Goal: Task Accomplishment & Management: Manage account settings

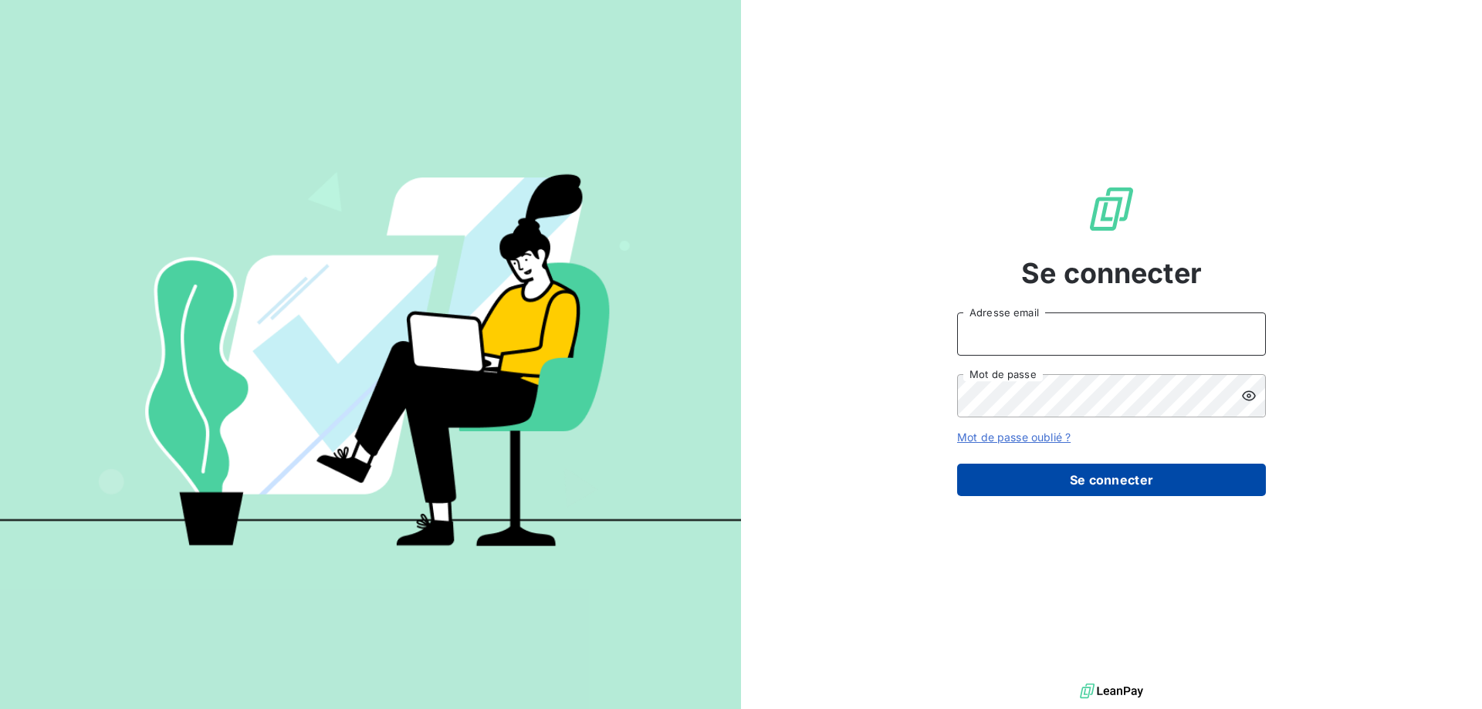
type input "[EMAIL_ADDRESS][PERSON_NAME][DOMAIN_NAME]"
click at [1142, 485] on button "Se connecter" at bounding box center [1111, 480] width 309 height 32
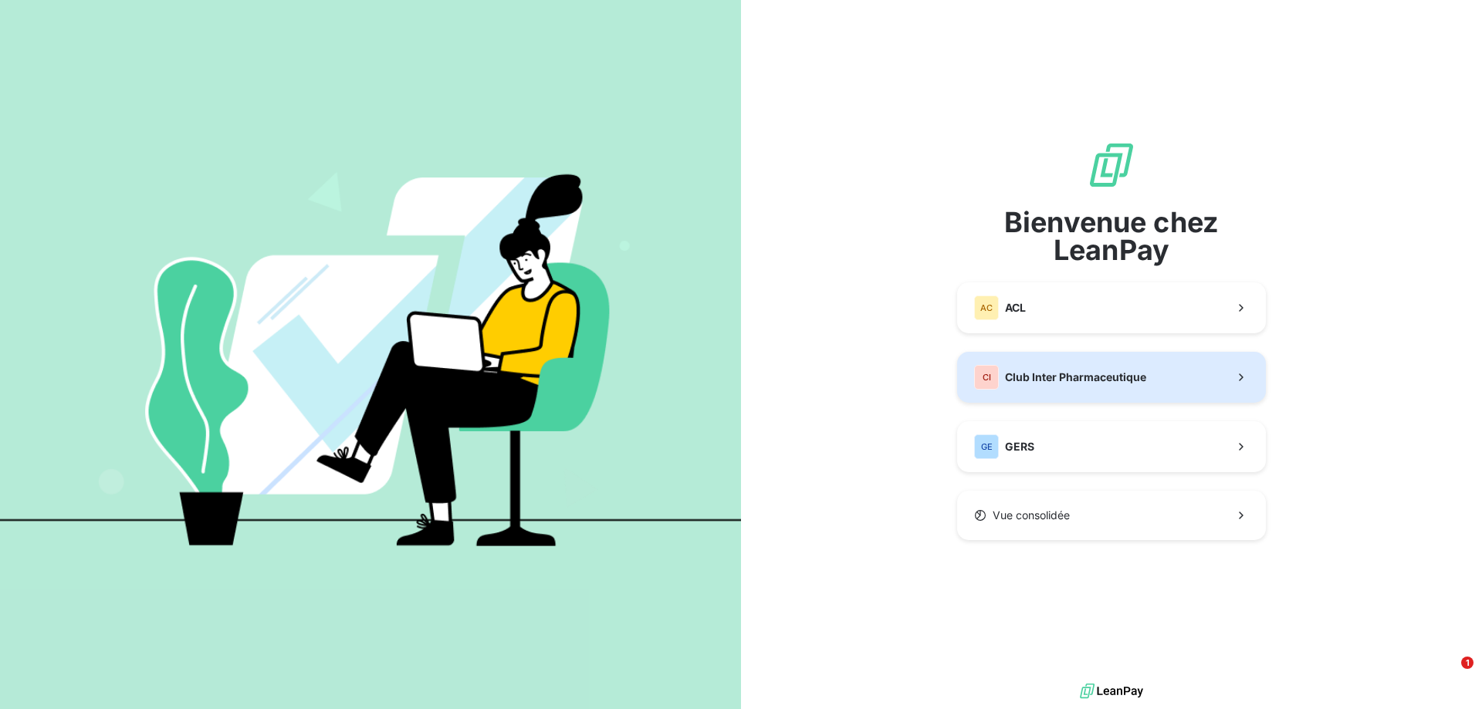
click at [1109, 377] on span "Club Inter Pharmaceutique" at bounding box center [1075, 377] width 141 height 15
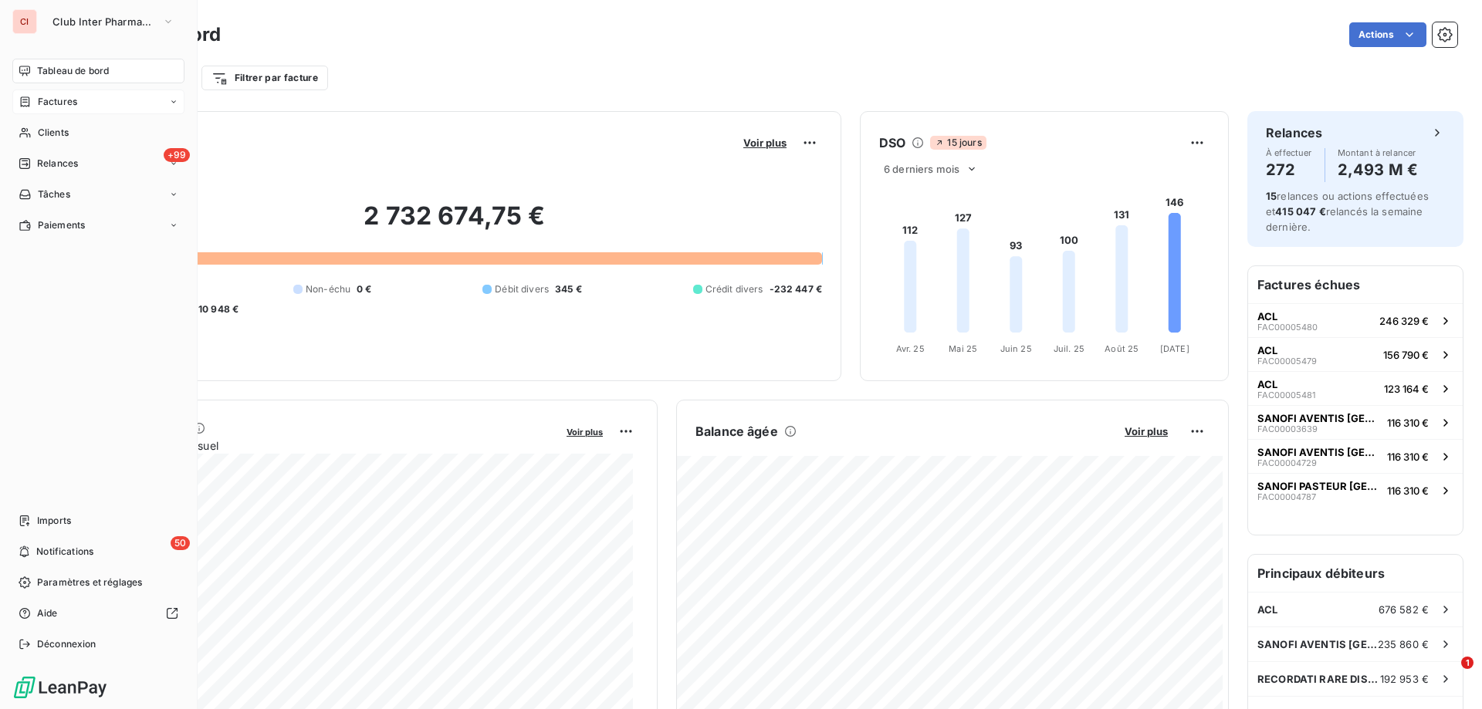
click at [63, 101] on span "Factures" at bounding box center [57, 102] width 39 height 14
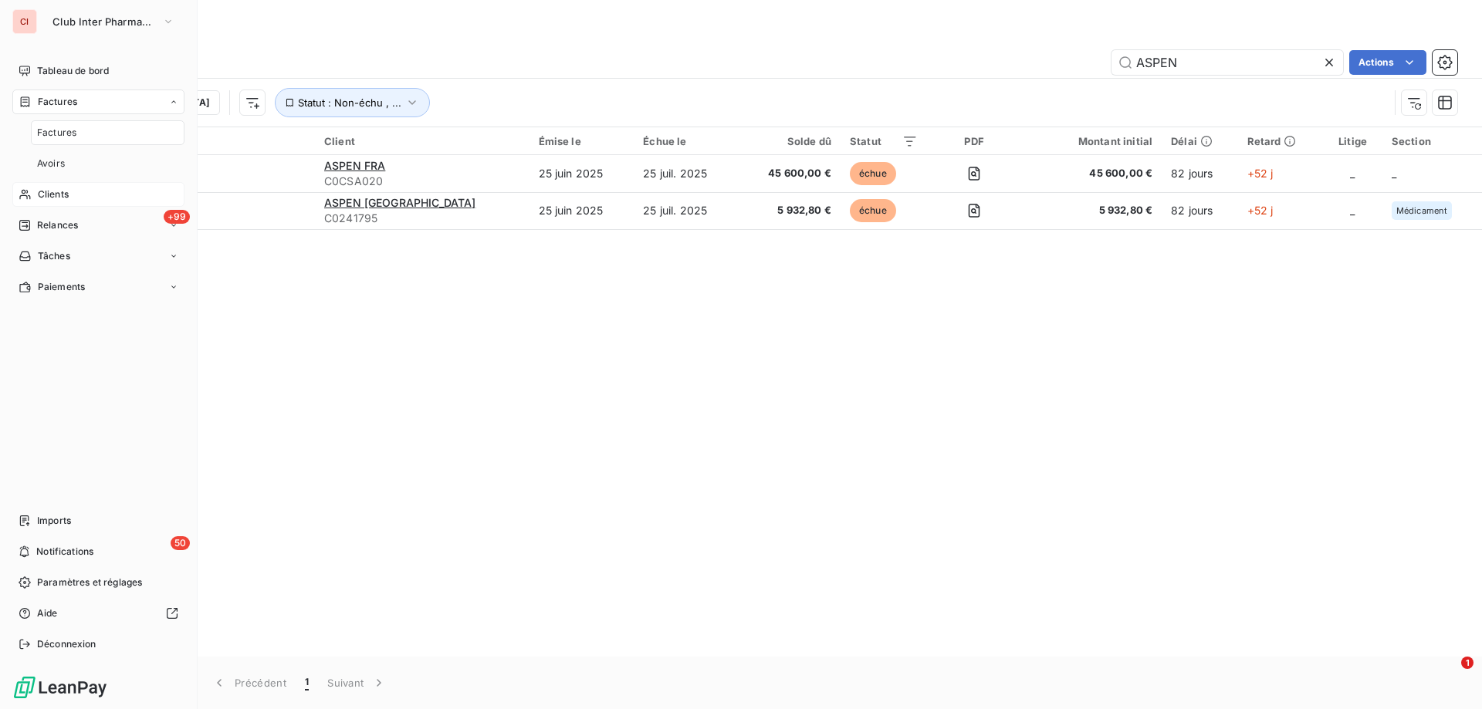
click at [74, 191] on div "Clients" at bounding box center [98, 194] width 172 height 25
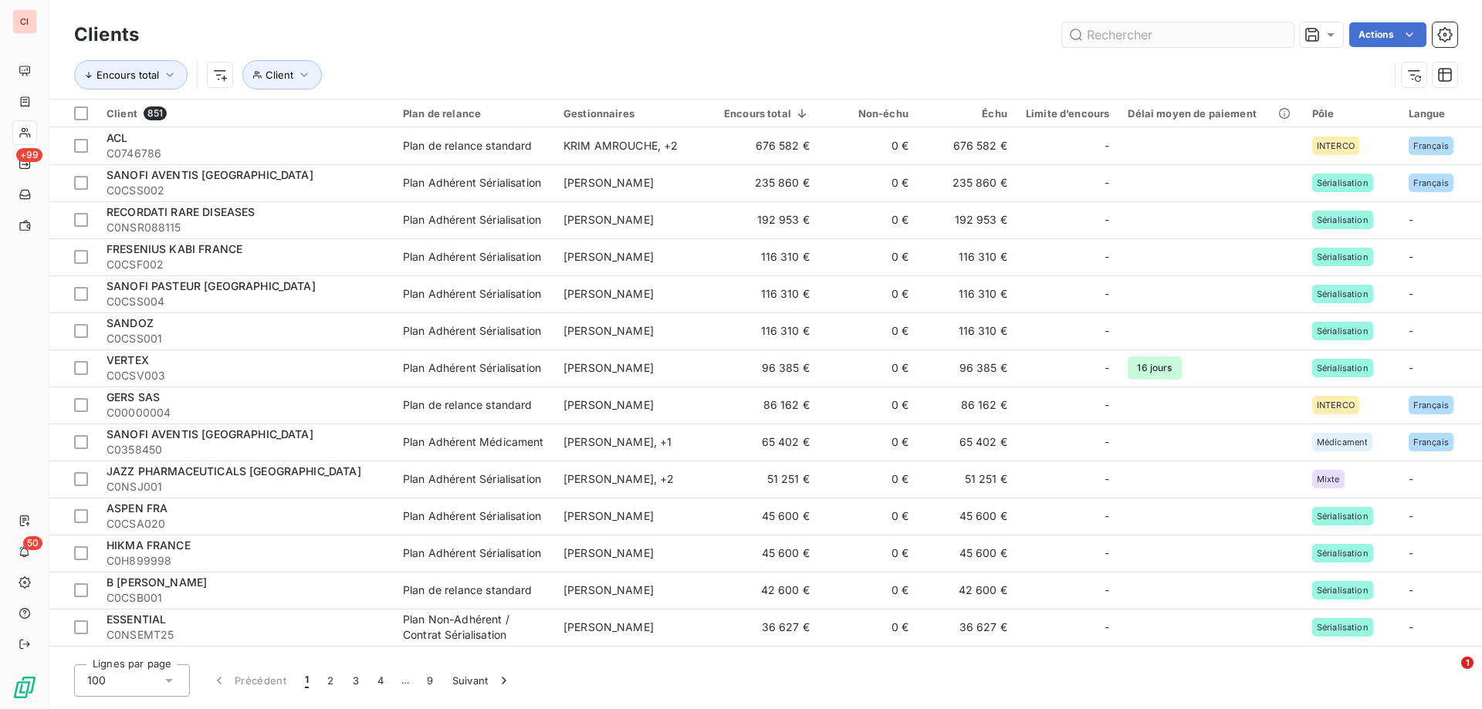
click at [1138, 37] on input "text" at bounding box center [1178, 34] width 232 height 25
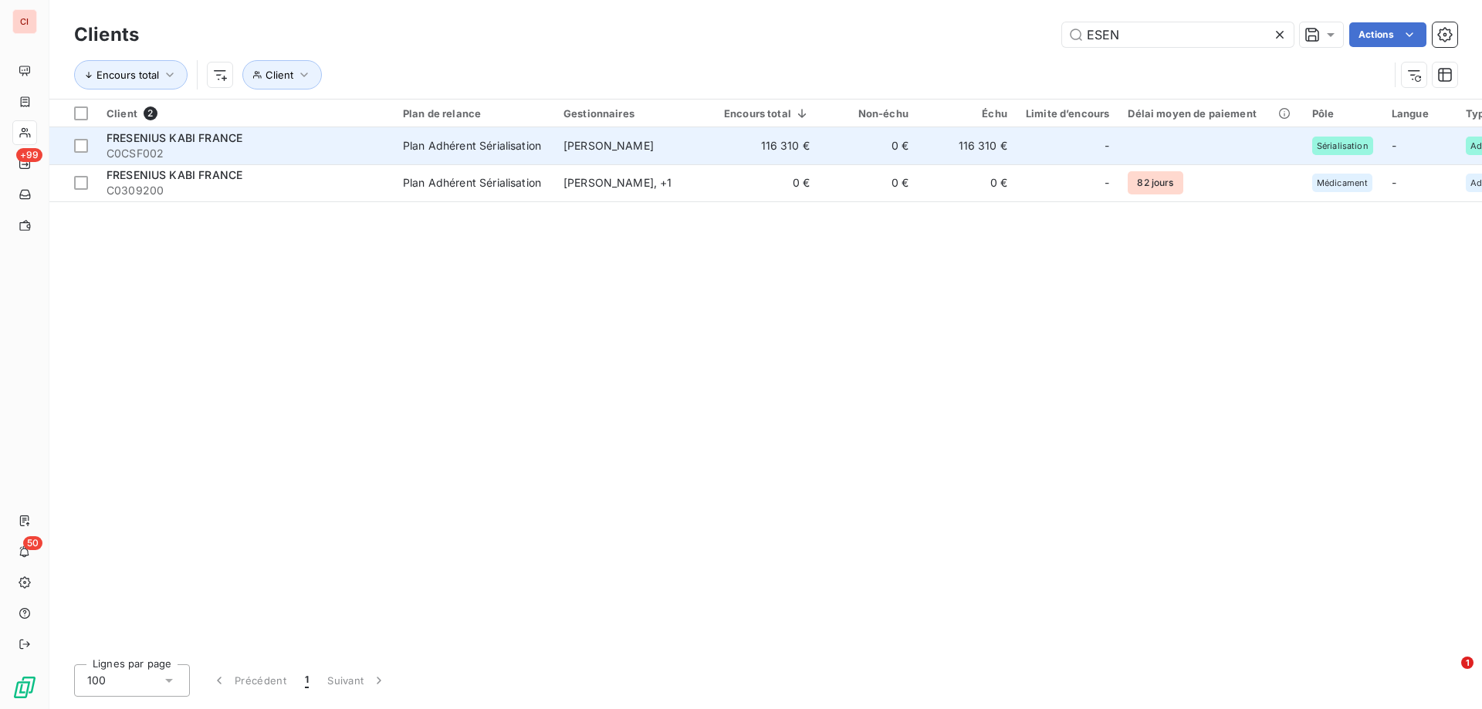
type input "ESEN"
click at [620, 147] on span "[PERSON_NAME]" at bounding box center [608, 145] width 90 height 13
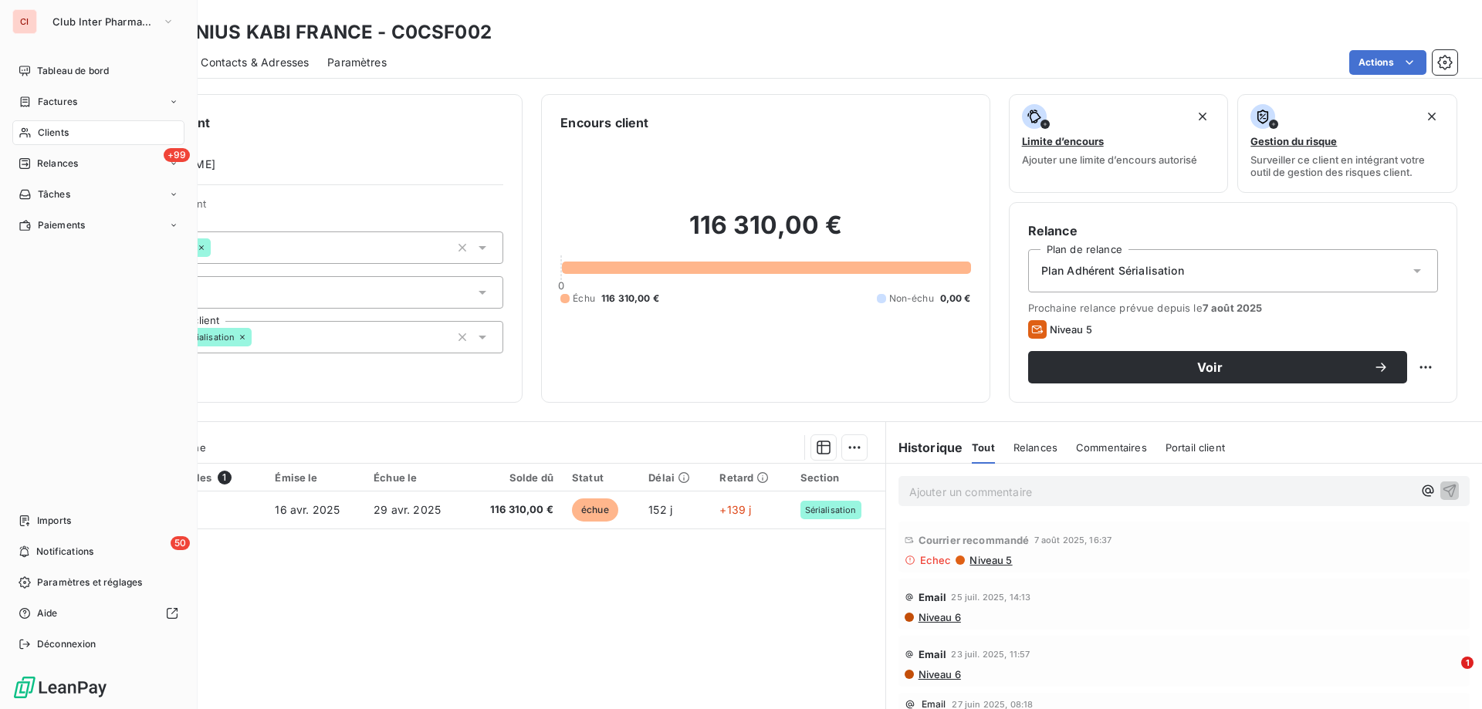
click at [40, 134] on span "Clients" at bounding box center [53, 133] width 31 height 14
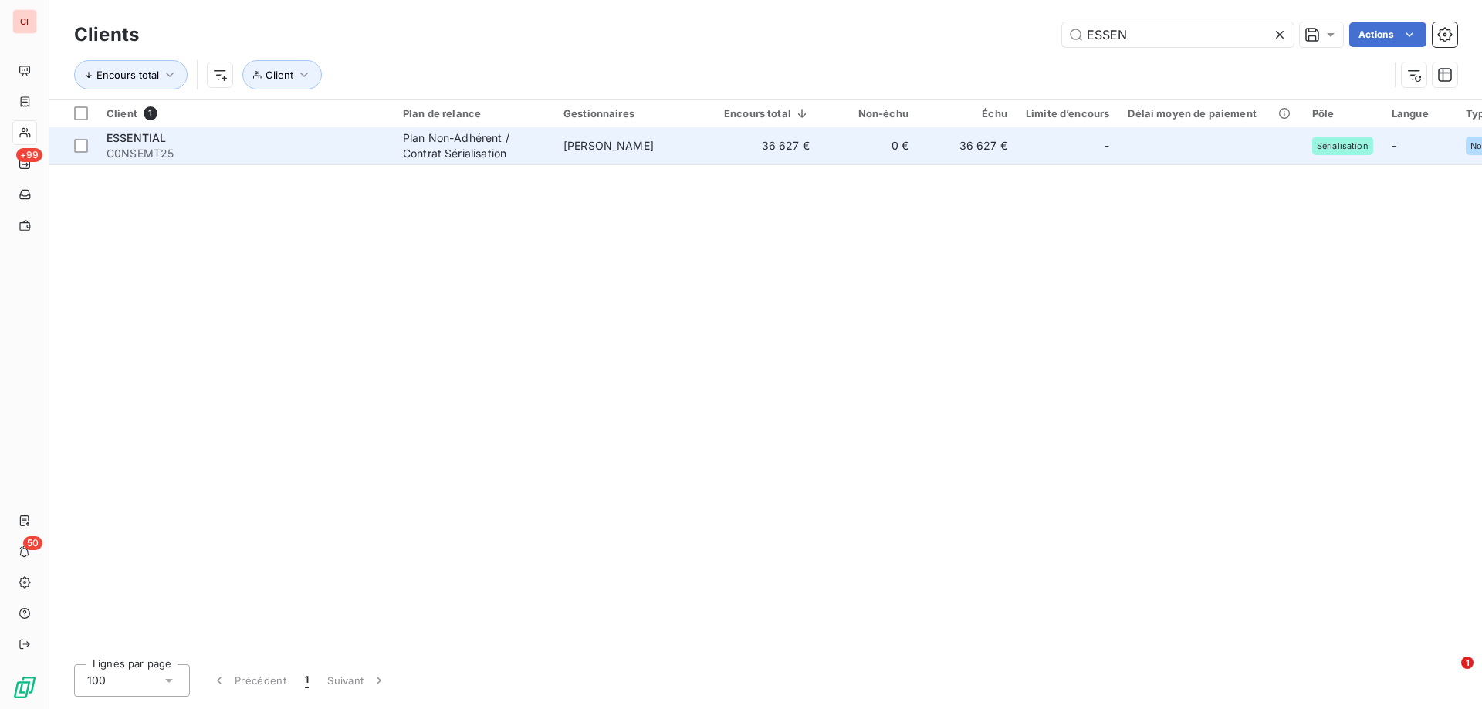
type input "ESSEN"
click at [580, 146] on span "[PERSON_NAME]" at bounding box center [608, 145] width 90 height 13
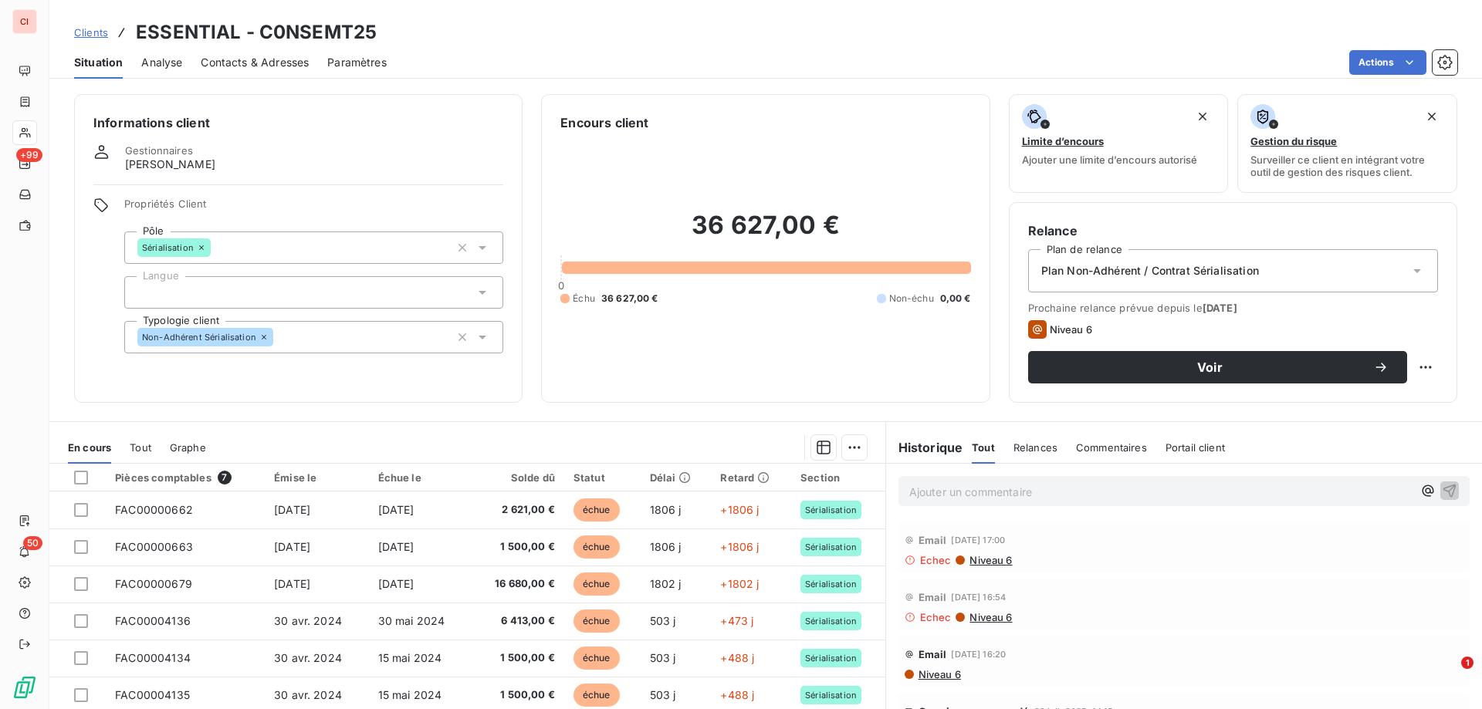
click at [225, 60] on span "Contacts & Adresses" at bounding box center [255, 62] width 108 height 15
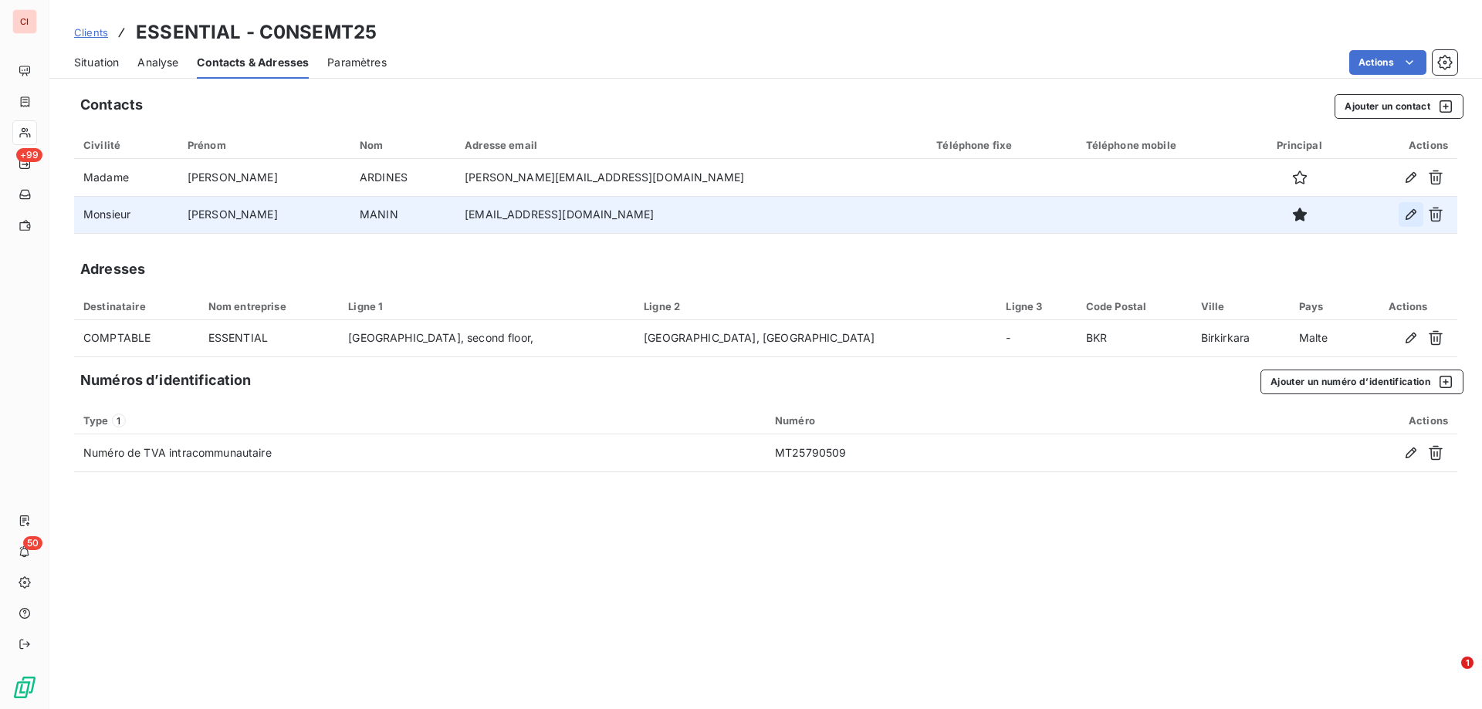
click at [1410, 211] on icon "button" at bounding box center [1410, 214] width 15 height 15
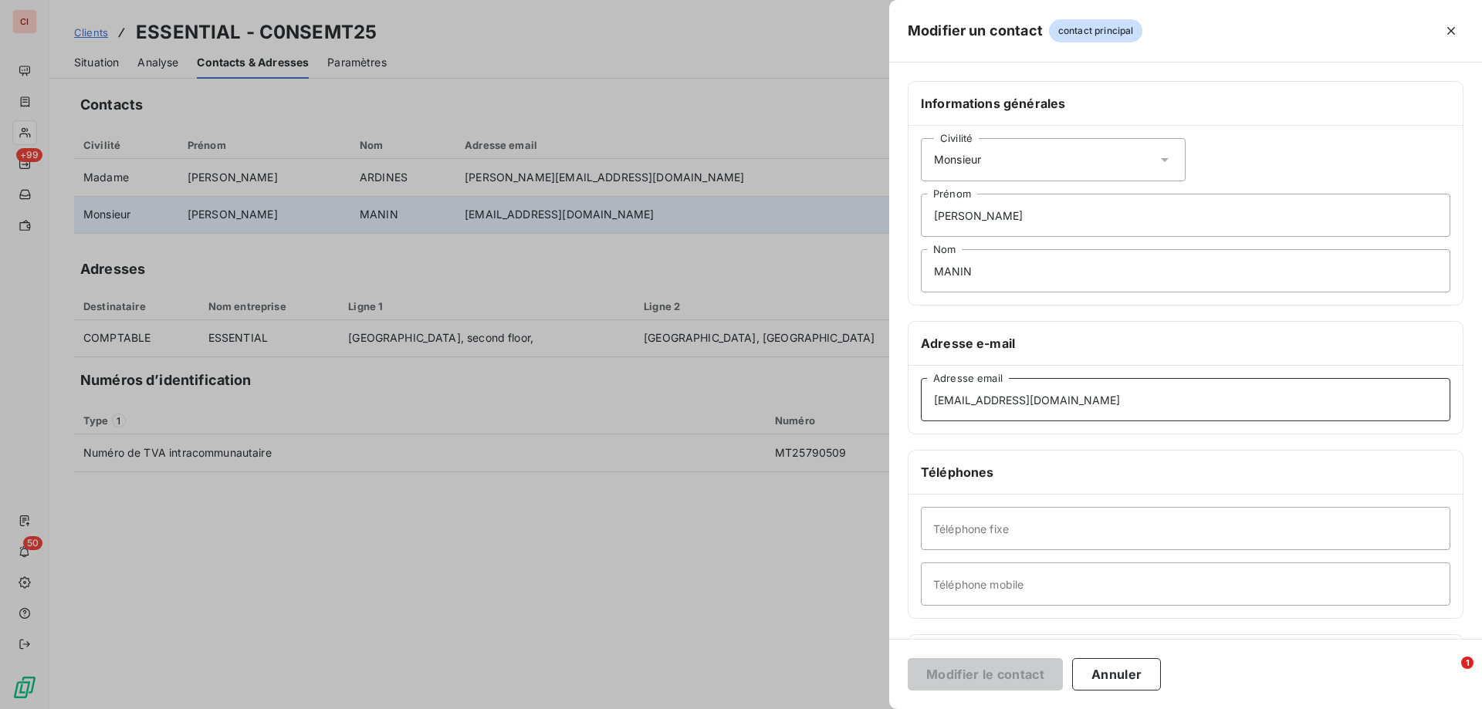
click at [954, 401] on input "[EMAIL_ADDRESS][DOMAIN_NAME]" at bounding box center [1185, 399] width 529 height 43
type input "[PERSON_NAME][EMAIL_ADDRESS][DOMAIN_NAME]"
click at [1006, 672] on button "Modifier le contact" at bounding box center [985, 674] width 155 height 32
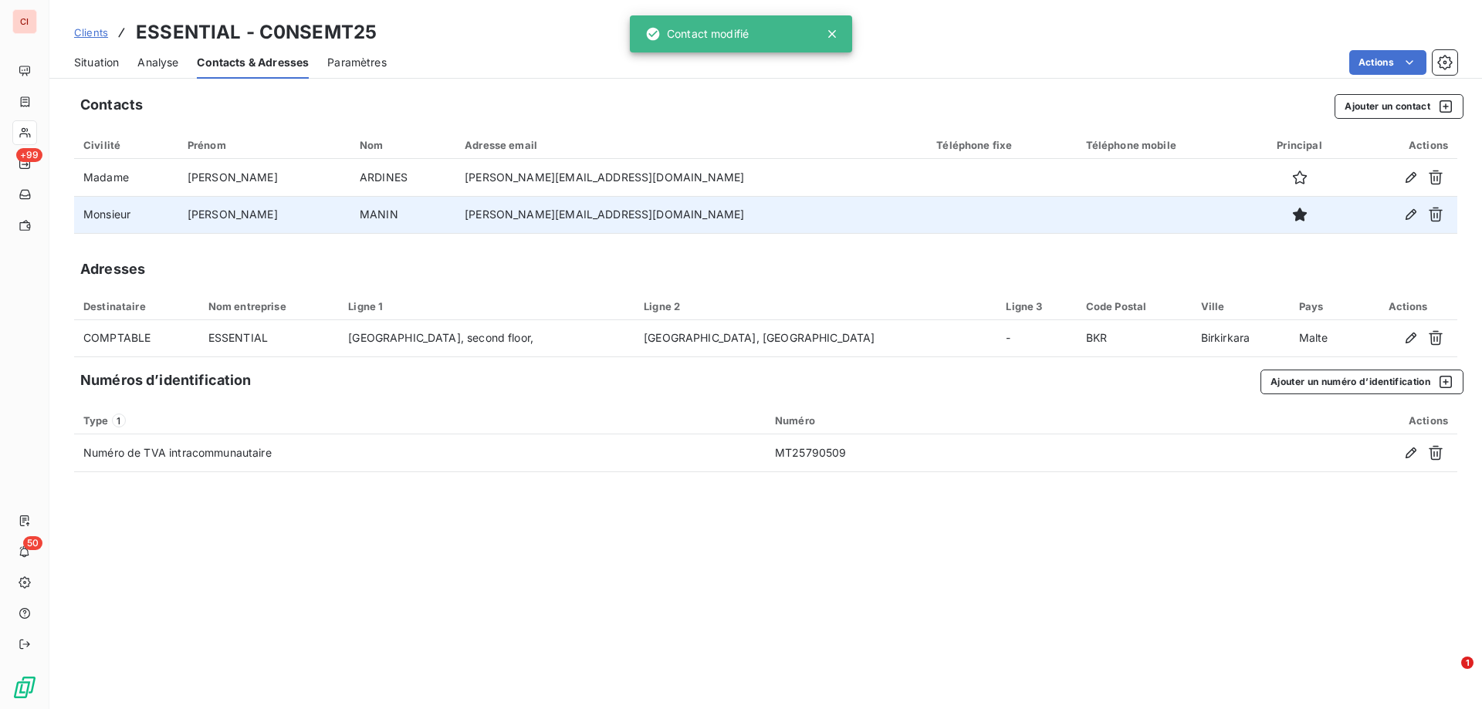
click at [90, 62] on span "Situation" at bounding box center [96, 62] width 45 height 15
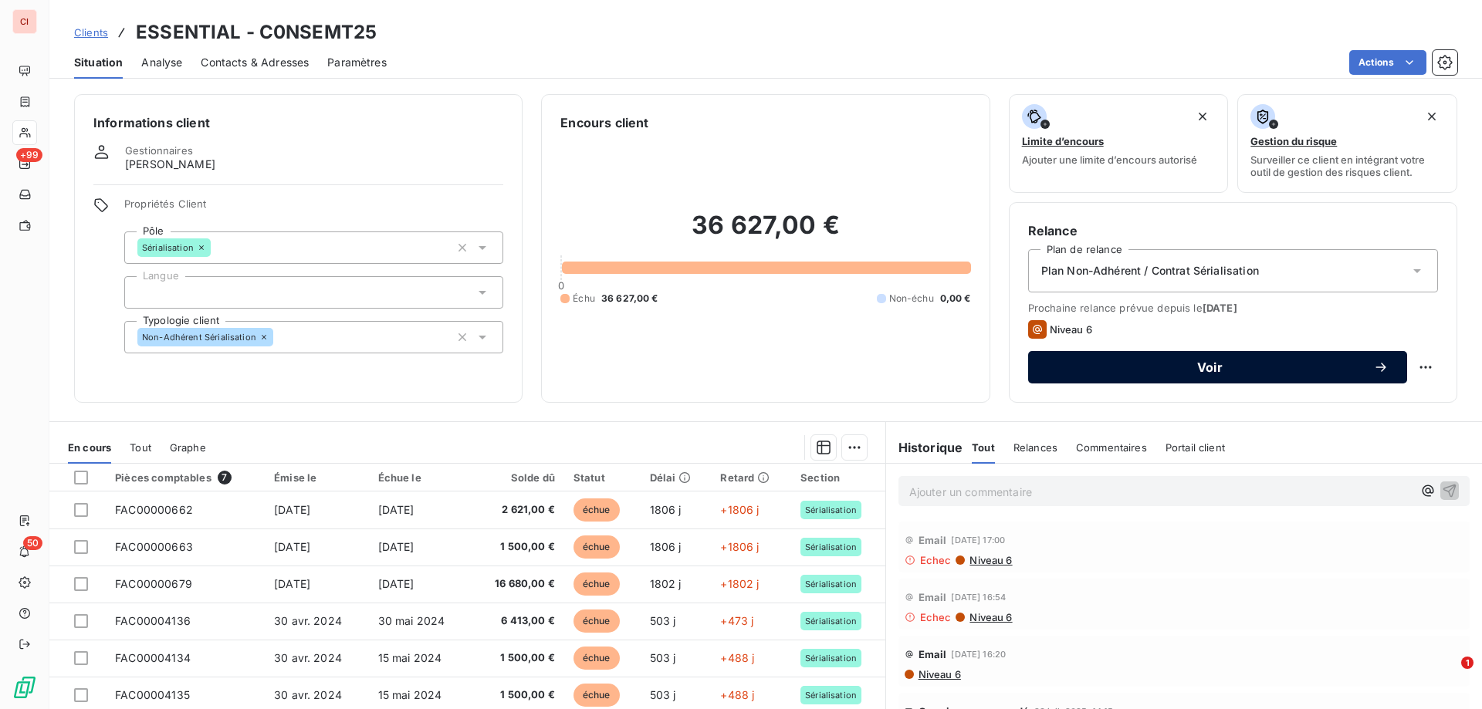
click at [1344, 369] on span "Voir" at bounding box center [1210, 367] width 326 height 12
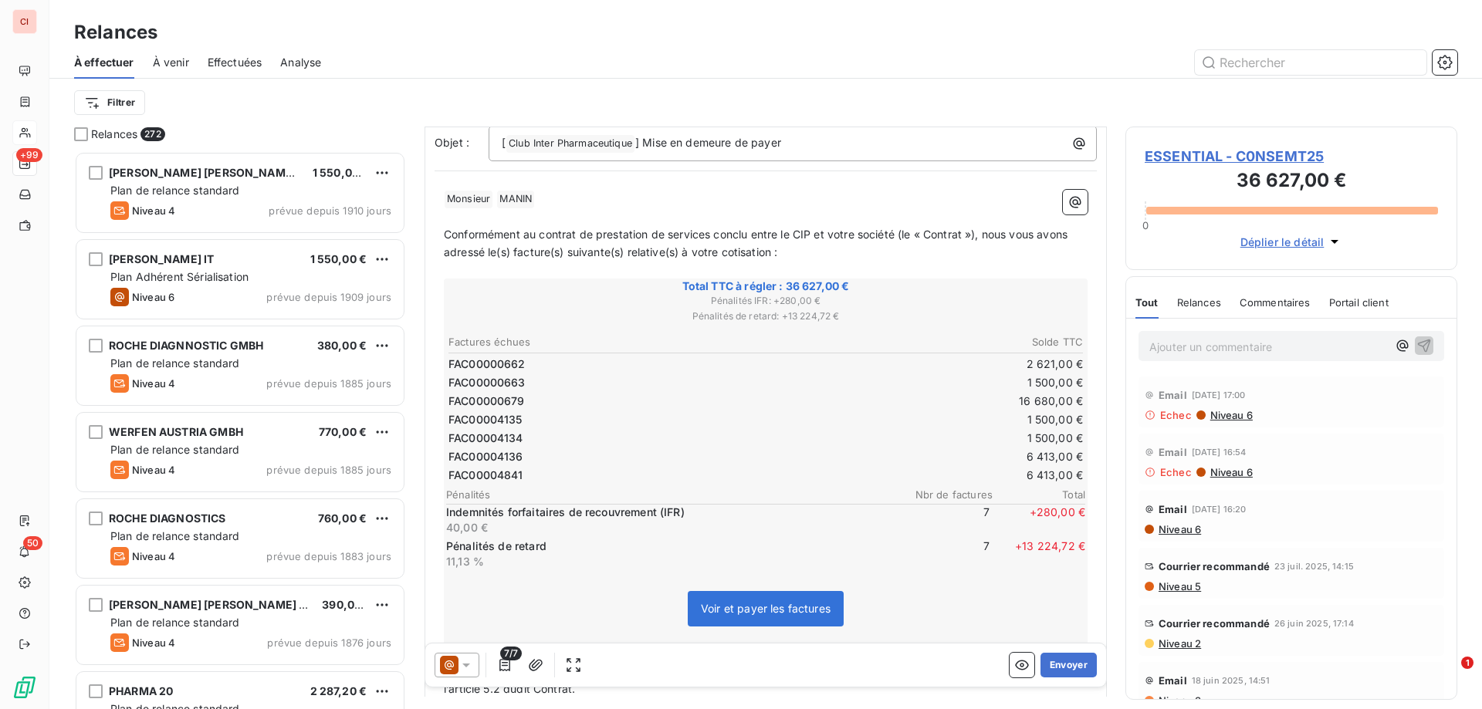
scroll to position [232, 0]
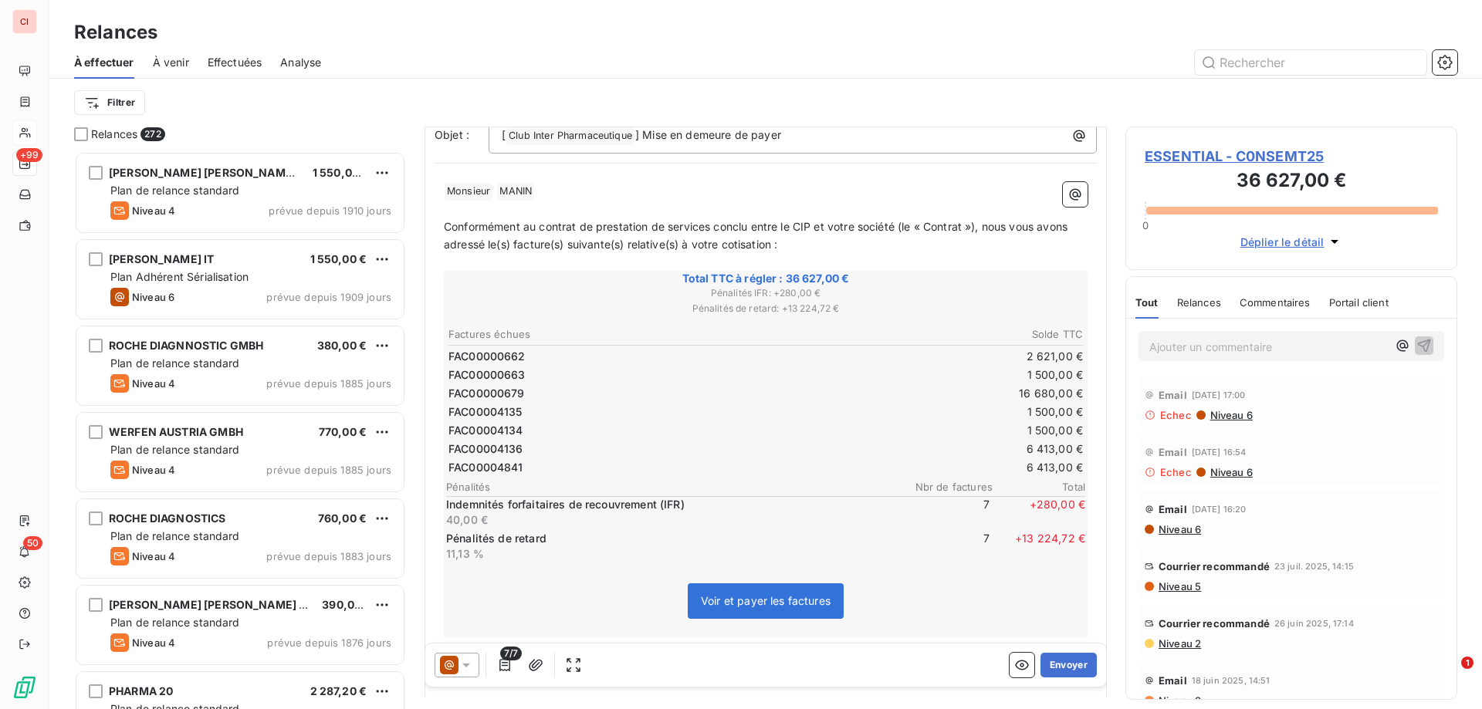
click at [471, 671] on icon at bounding box center [465, 665] width 15 height 15
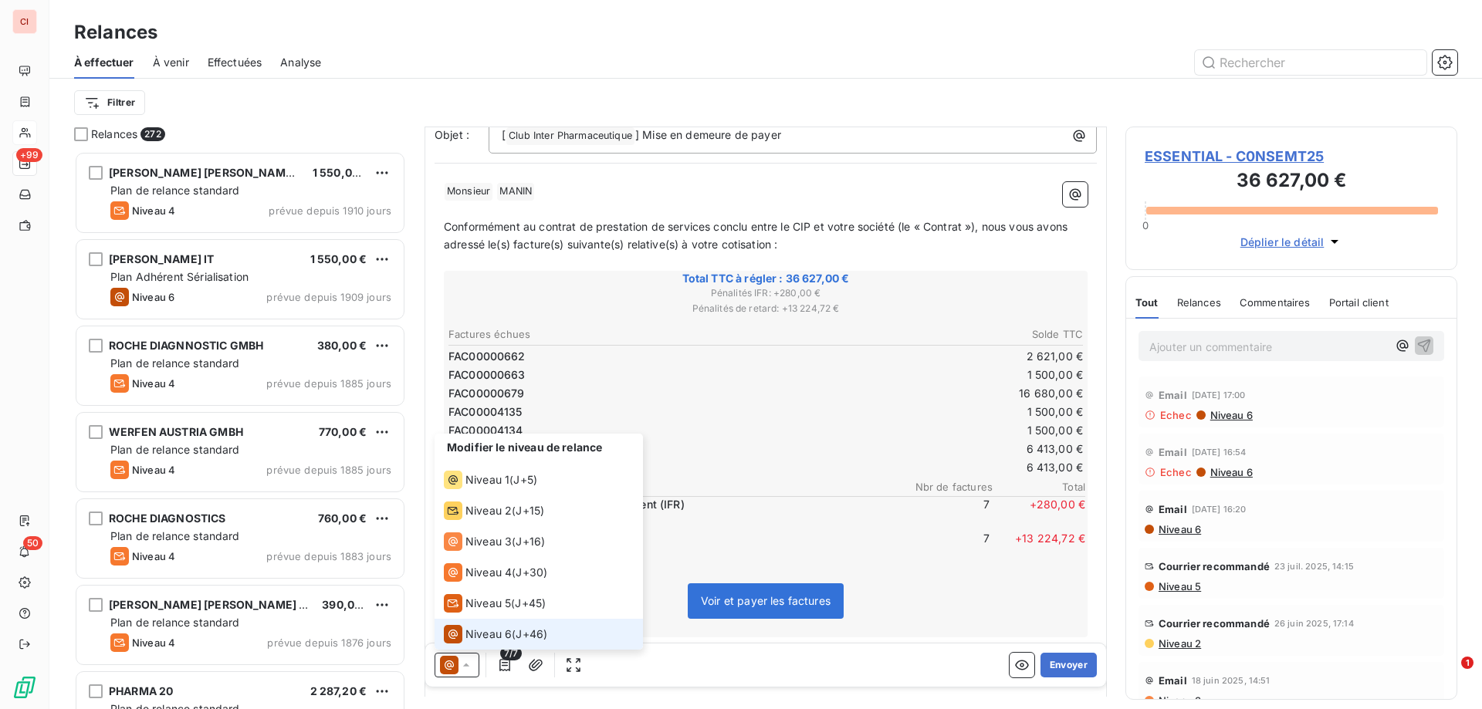
click at [489, 635] on span "Niveau 6" at bounding box center [488, 634] width 46 height 15
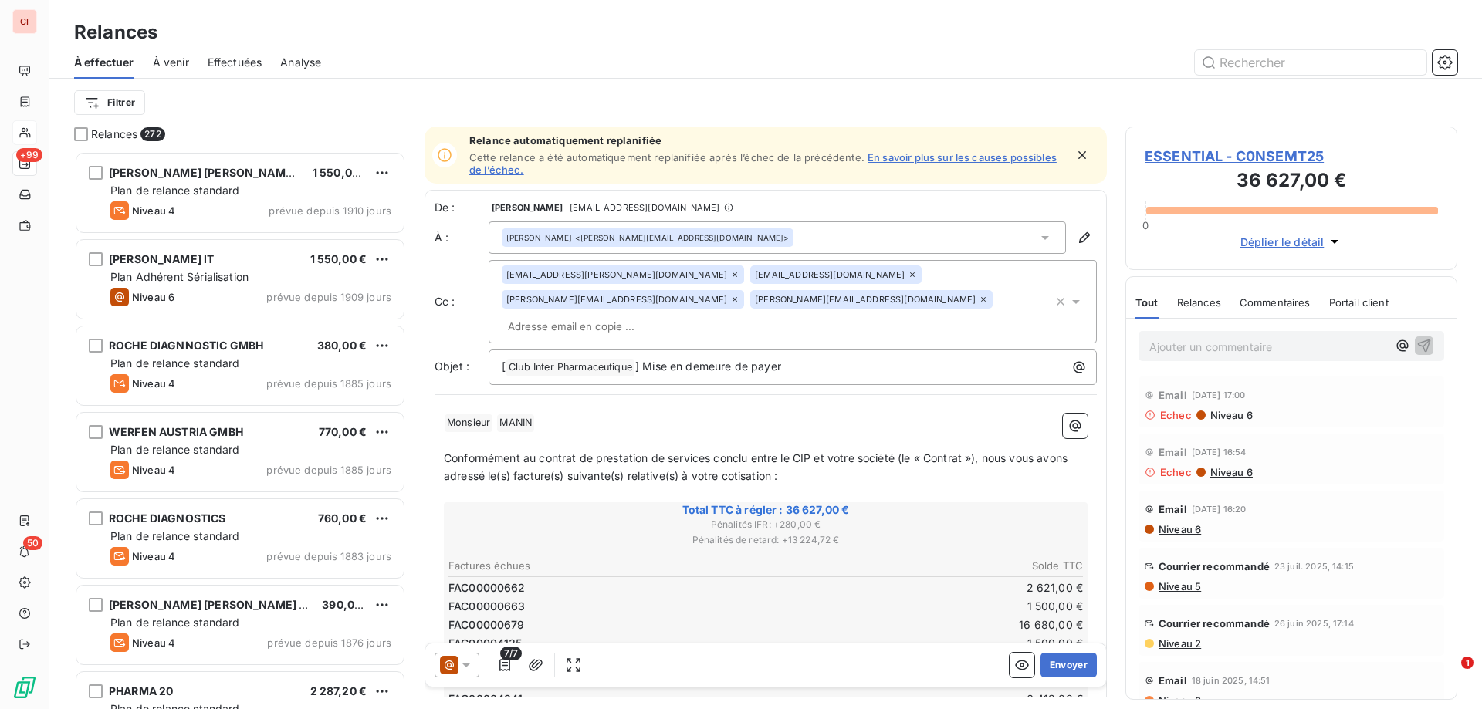
click at [472, 665] on icon at bounding box center [465, 665] width 15 height 15
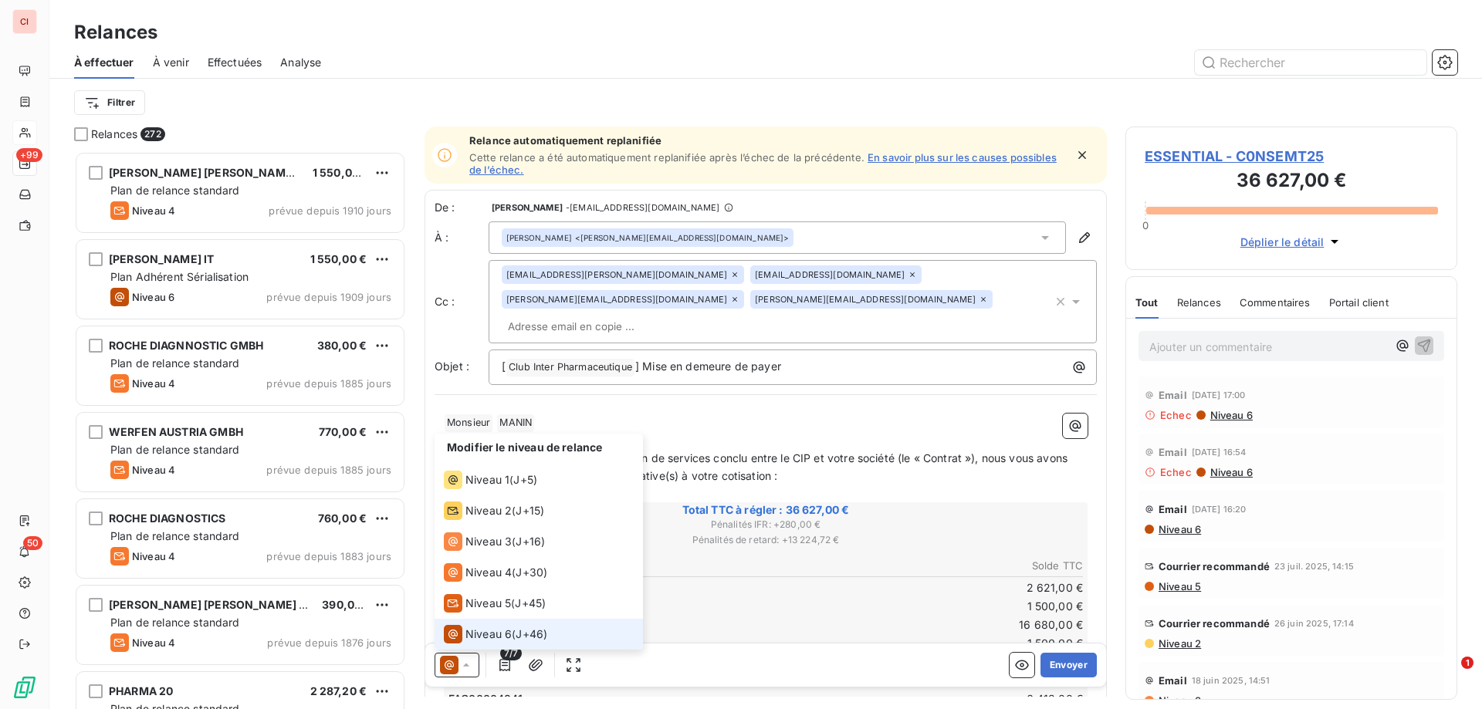
click at [472, 665] on icon at bounding box center [465, 665] width 15 height 15
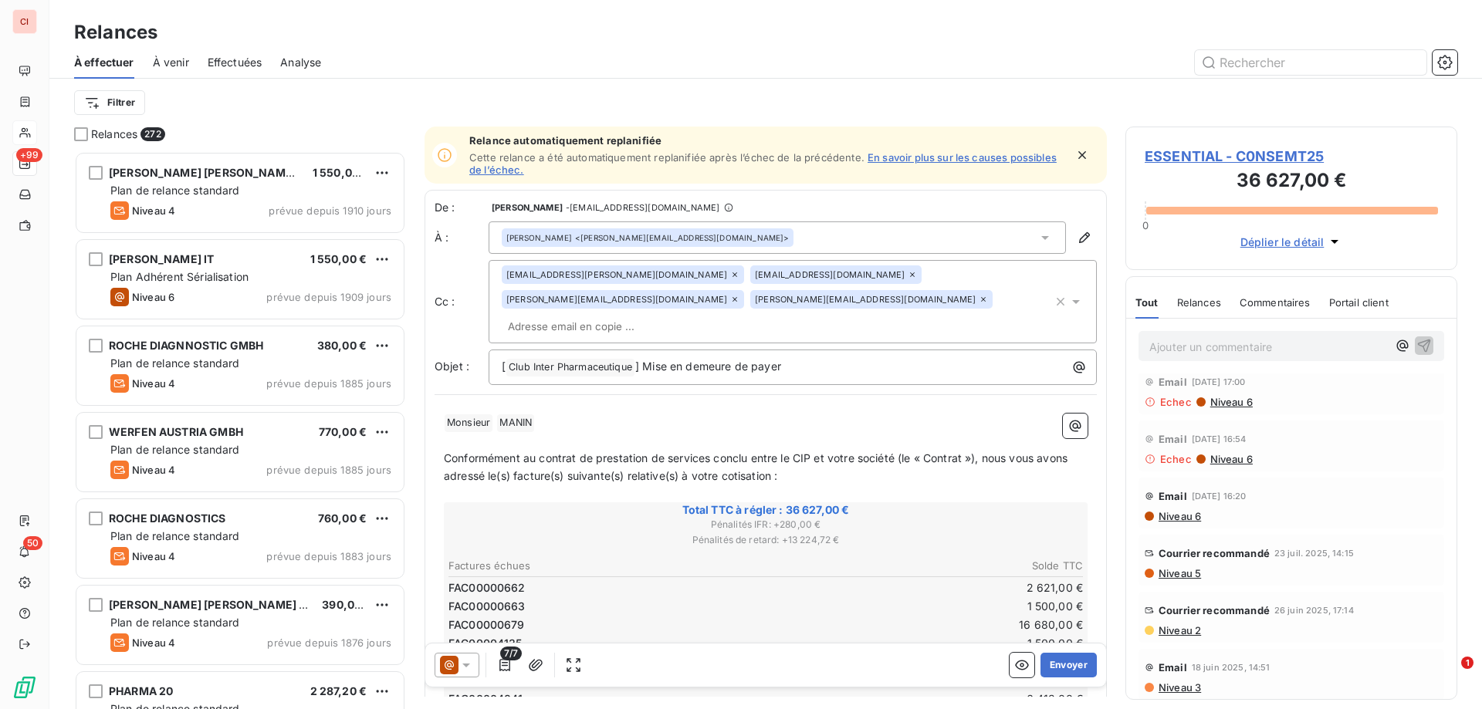
scroll to position [17, 0]
click at [878, 453] on p "Conformément au contrat de prestation de services conclu entre le CIP et votre …" at bounding box center [766, 468] width 644 height 36
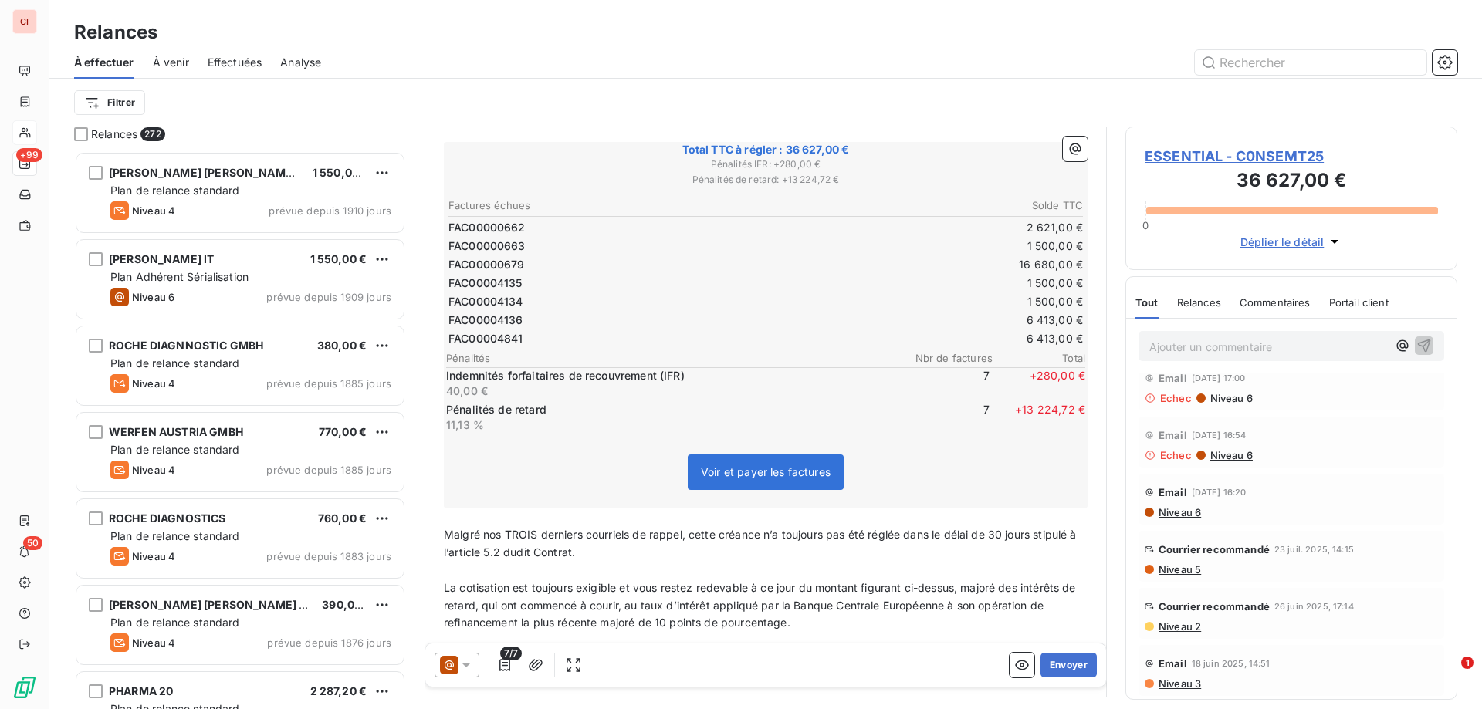
scroll to position [465, 0]
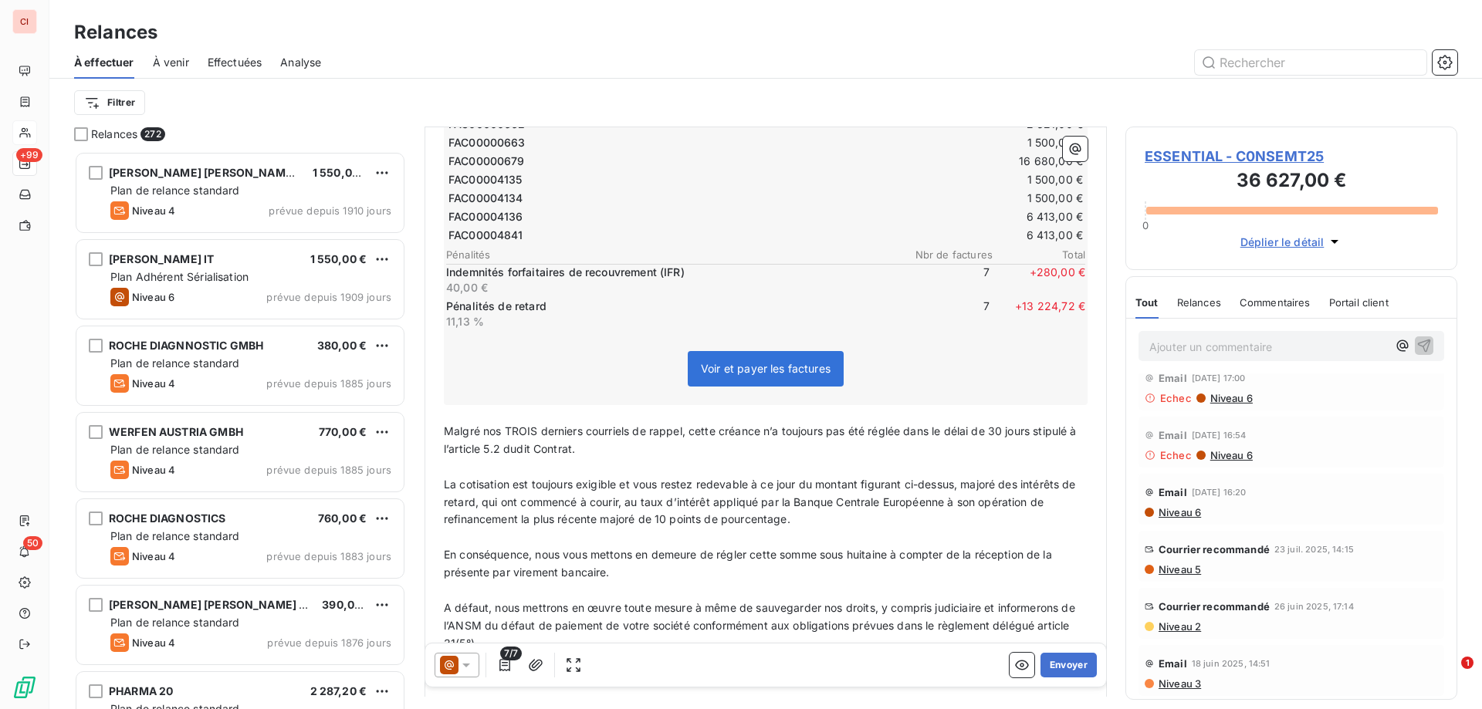
click at [536, 424] on span "Malgré nos TROIS derniers courriels de rappel, cette créance n’a toujours pas é…" at bounding box center [762, 439] width 636 height 31
click at [1061, 661] on button "Envoyer" at bounding box center [1068, 665] width 56 height 25
